Goal: Task Accomplishment & Management: Manage account settings

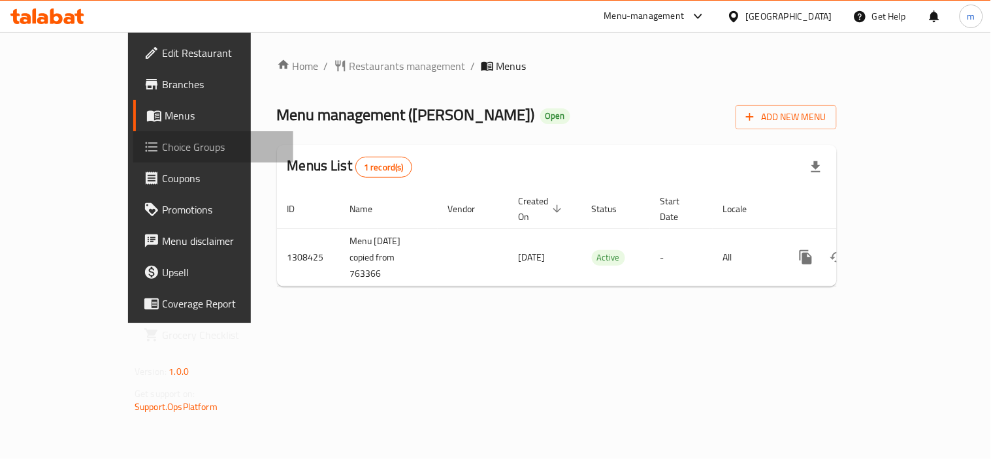
click at [133, 160] on link "Choice Groups" at bounding box center [213, 146] width 160 height 31
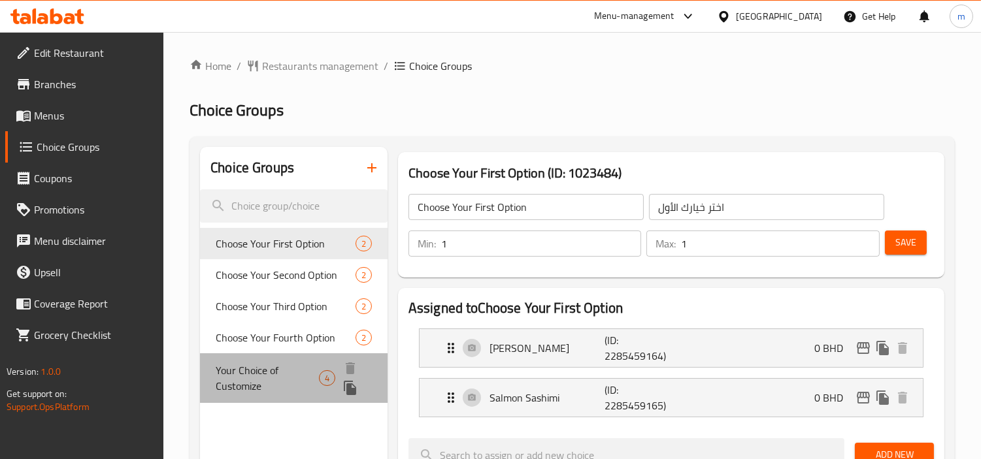
click at [264, 377] on span "Your Choice of Customize" at bounding box center [267, 378] width 103 height 31
type input "Your Choice of Customize"
type input "اختيارك للتخصيص"
type input "0"
type input "4"
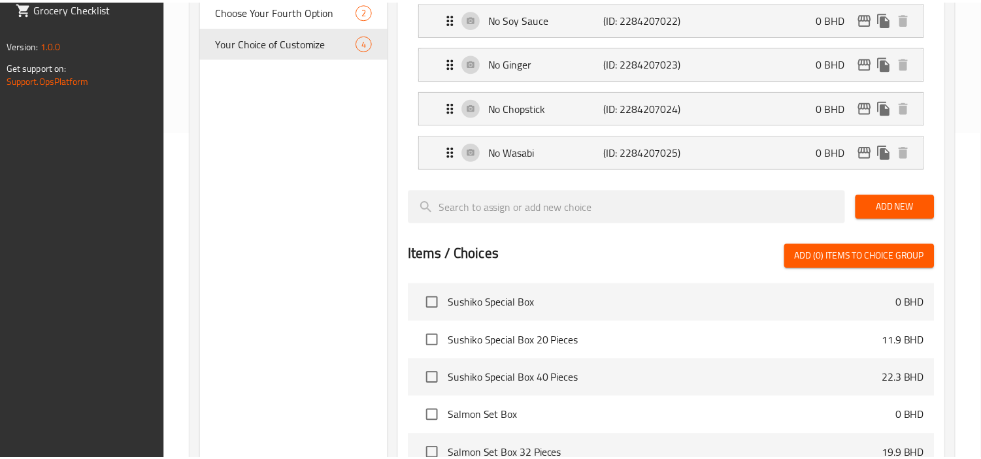
scroll to position [586, 0]
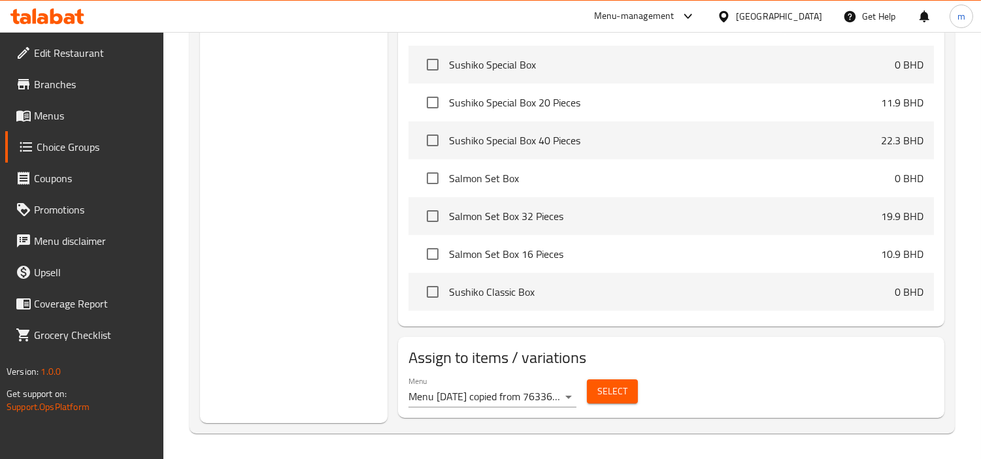
click at [815, 13] on div "[GEOGRAPHIC_DATA]" at bounding box center [779, 16] width 86 height 14
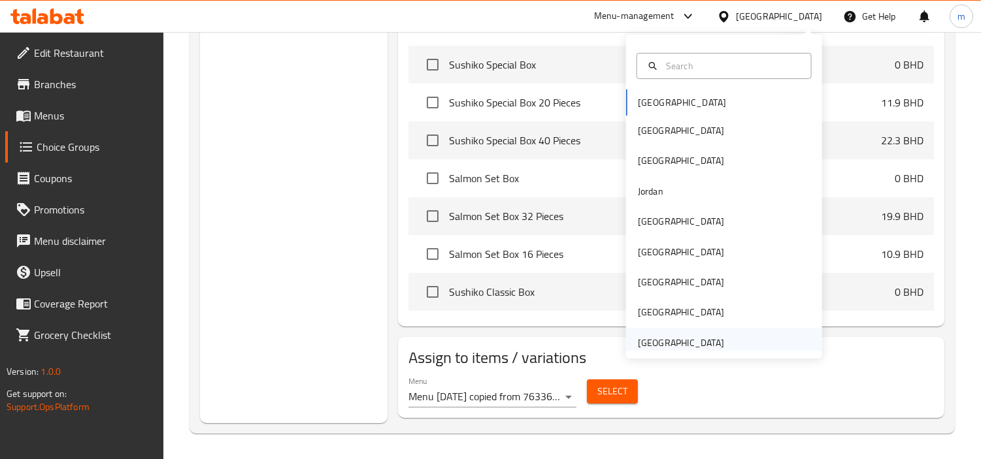
click at [662, 347] on div "[GEOGRAPHIC_DATA]" at bounding box center [681, 343] width 86 height 14
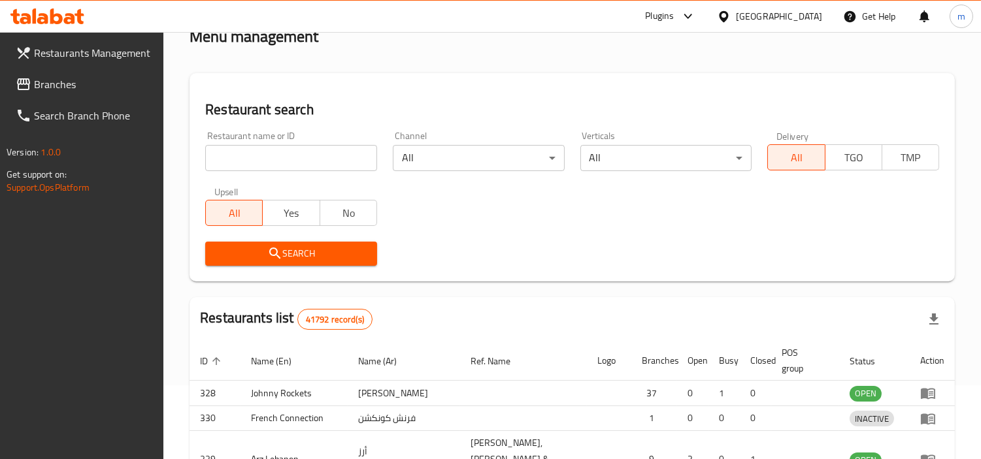
scroll to position [532, 0]
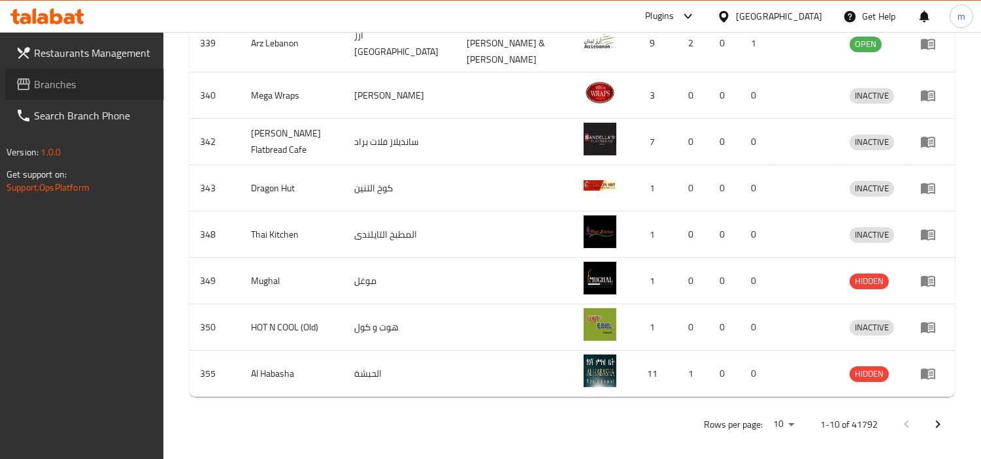
click at [63, 87] on span "Branches" at bounding box center [94, 84] width 120 height 16
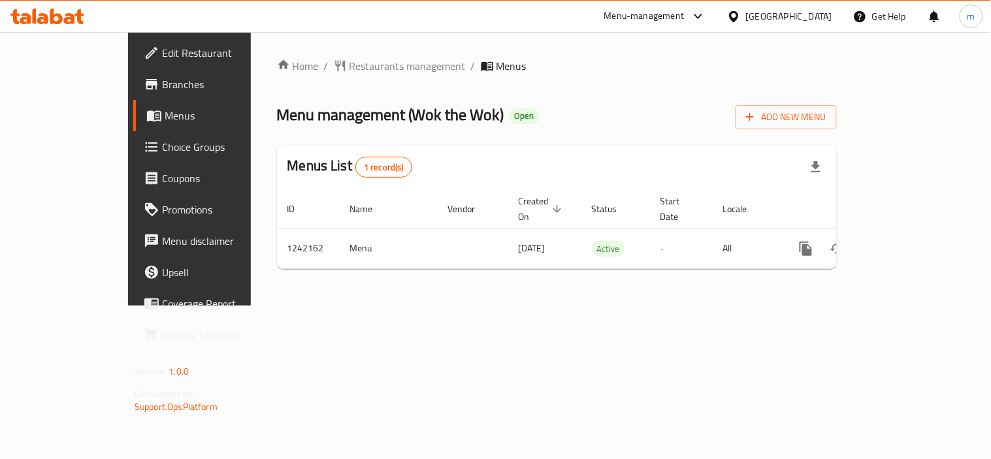
click at [798, 24] on div "[GEOGRAPHIC_DATA]" at bounding box center [780, 16] width 126 height 31
click at [67, 14] on icon at bounding box center [69, 18] width 11 height 11
